Goal: Find specific page/section

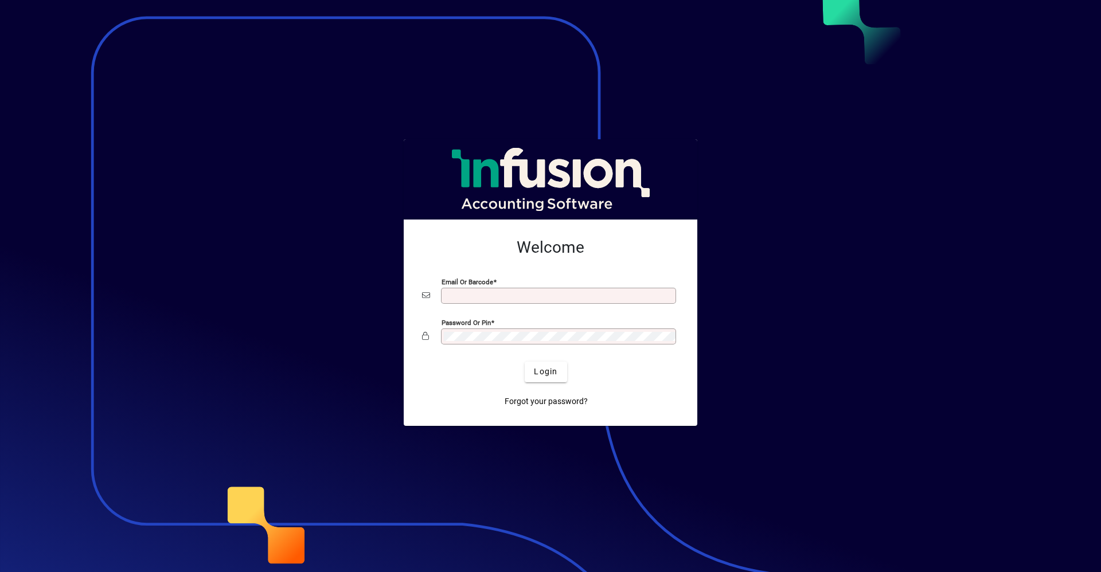
type input "**********"
click at [525, 362] on button "Login" at bounding box center [546, 372] width 42 height 21
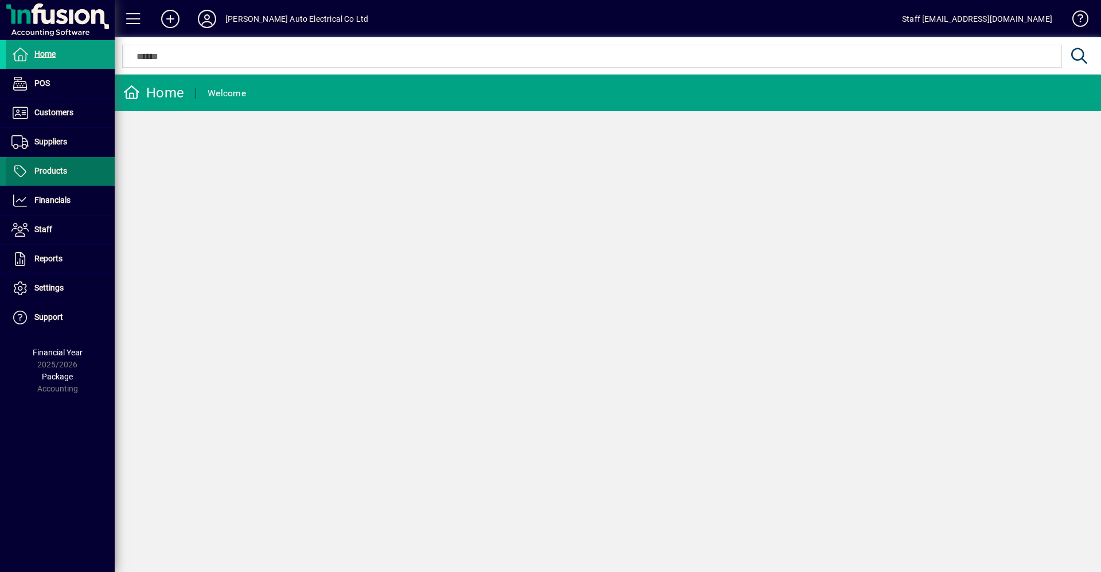
click at [28, 182] on span at bounding box center [60, 172] width 109 height 28
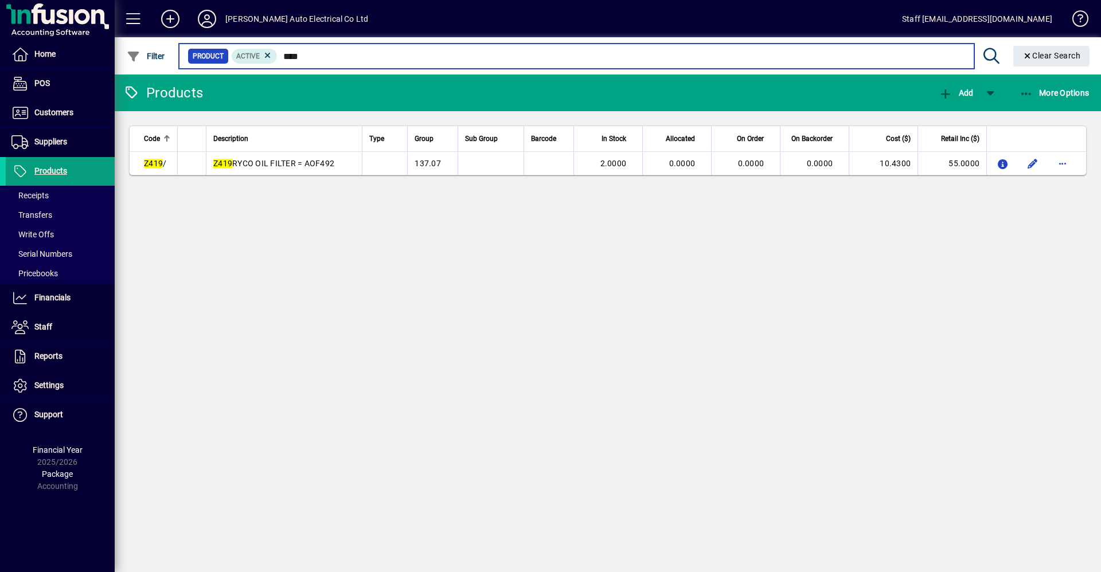
type input "****"
